Goal: Task Accomplishment & Management: Manage account settings

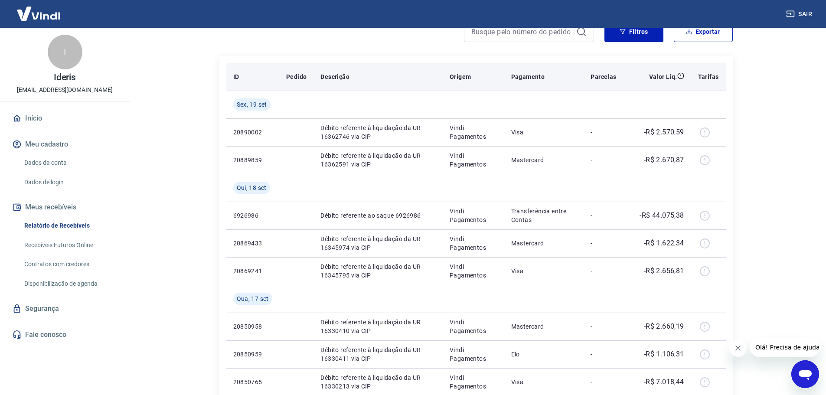
click at [324, 75] on p "Descrição" at bounding box center [335, 76] width 29 height 9
click at [301, 76] on p "Pedido" at bounding box center [296, 76] width 20 height 9
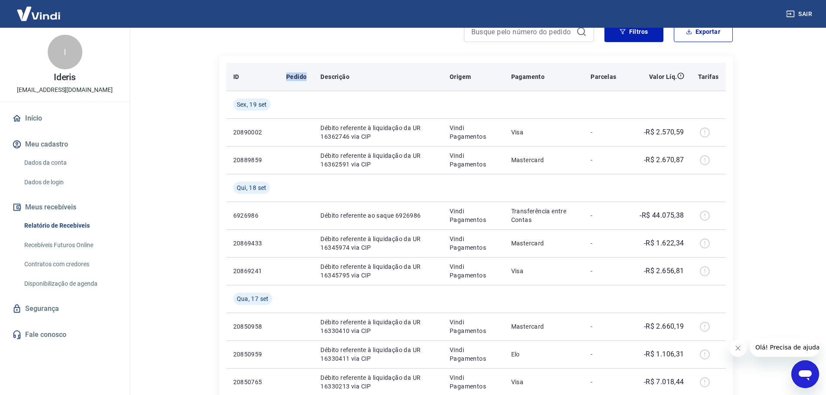
click at [301, 76] on p "Pedido" at bounding box center [296, 76] width 20 height 9
click at [333, 77] on p "Descrição" at bounding box center [335, 76] width 29 height 9
click at [456, 78] on p "Origem" at bounding box center [460, 76] width 21 height 9
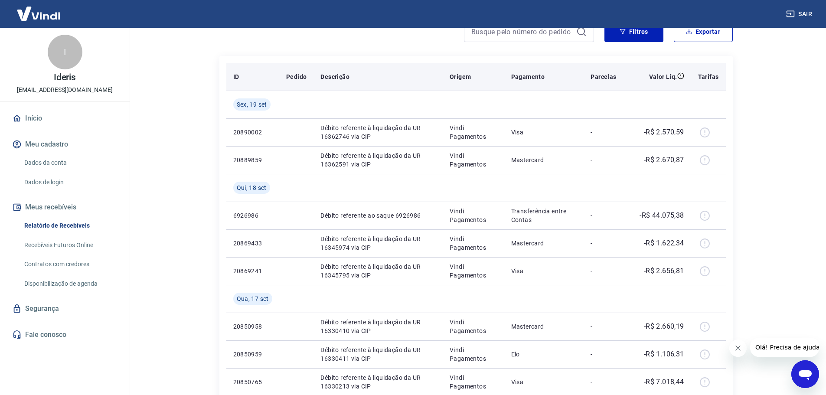
click at [528, 78] on p "Pagamento" at bounding box center [528, 76] width 34 height 9
click at [456, 78] on p "Origem" at bounding box center [460, 76] width 21 height 9
click at [339, 78] on p "Descrição" at bounding box center [335, 76] width 29 height 9
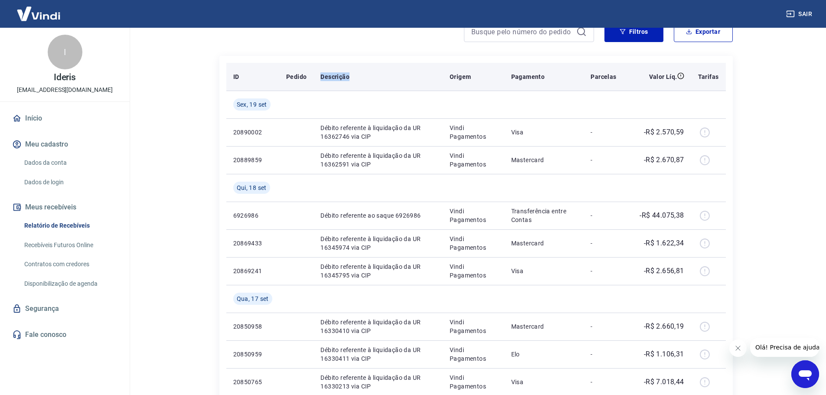
click at [339, 78] on p "Descrição" at bounding box center [335, 76] width 29 height 9
click at [297, 78] on p "Pedido" at bounding box center [296, 76] width 20 height 9
